Goal: Task Accomplishment & Management: Use online tool/utility

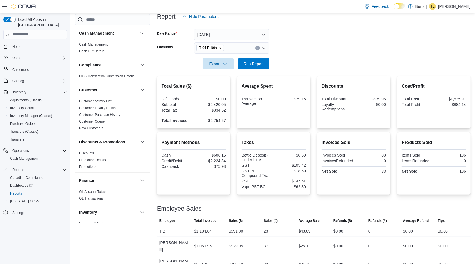
scroll to position [71, 0]
click at [251, 62] on span "Run Report" at bounding box center [254, 64] width 20 height 6
click at [257, 66] on span "Run Report" at bounding box center [253, 63] width 25 height 11
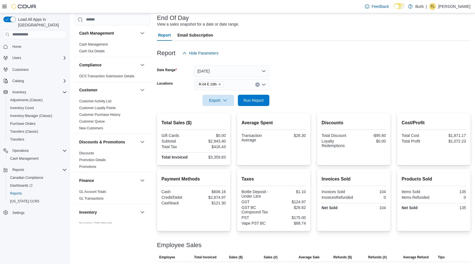
scroll to position [71, 0]
